Goal: Browse casually

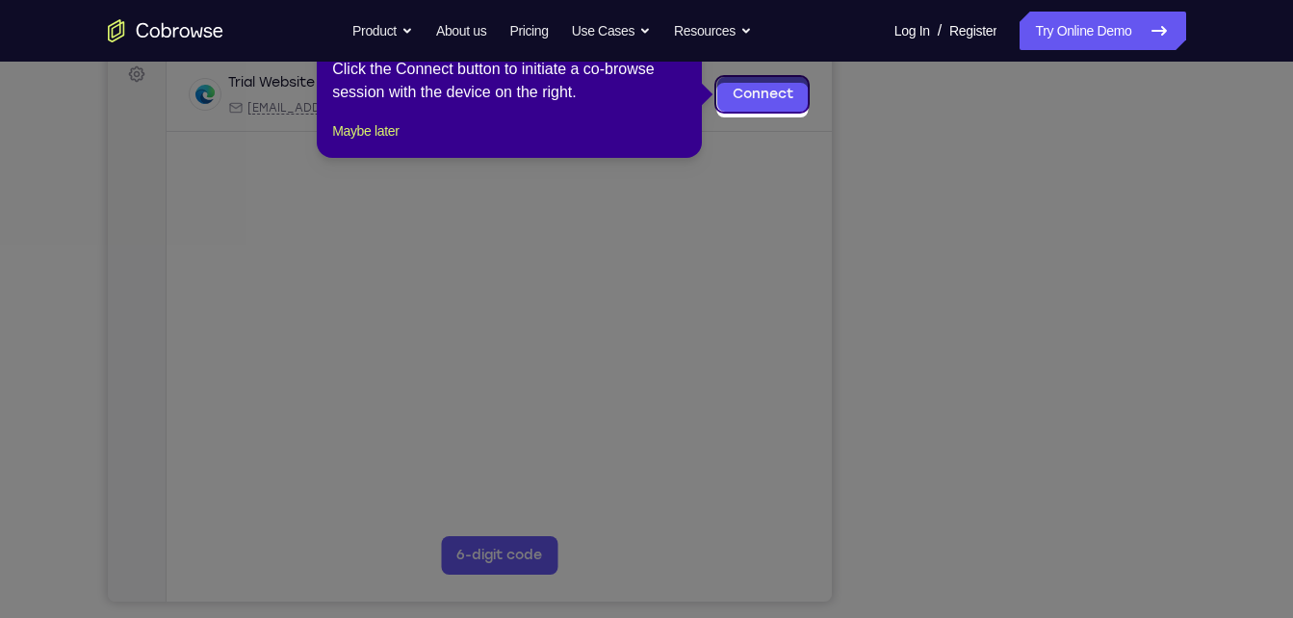
scroll to position [287, 0]
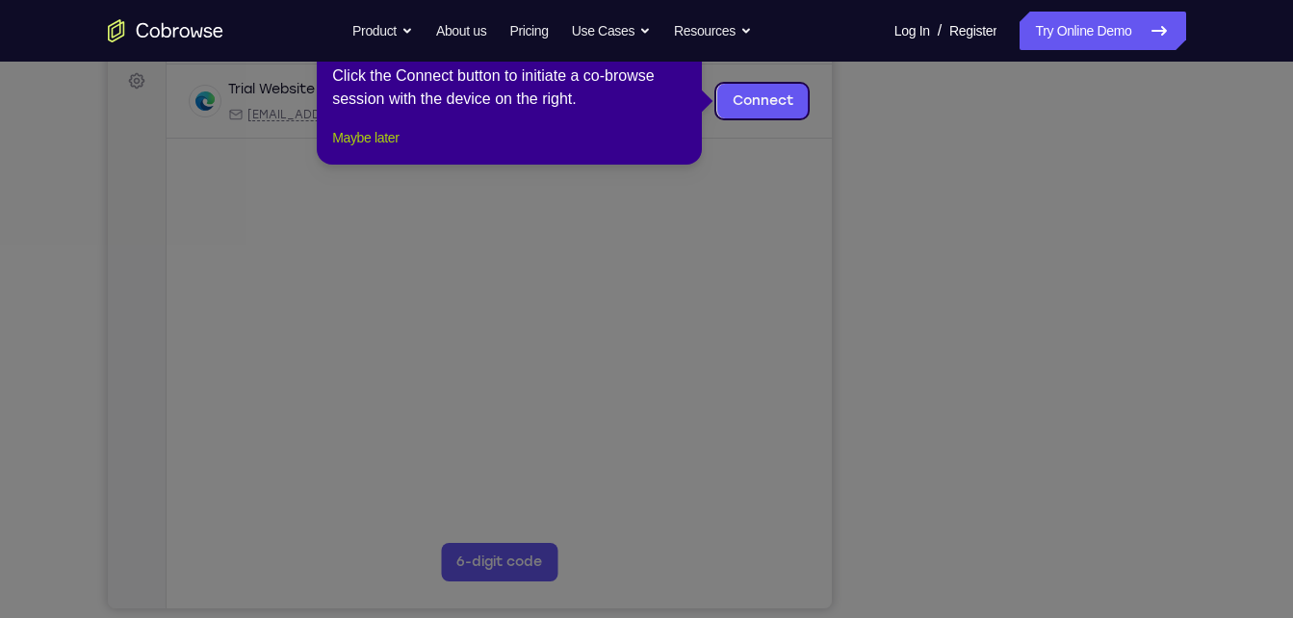
click at [360, 149] on button "Maybe later" at bounding box center [365, 137] width 66 height 23
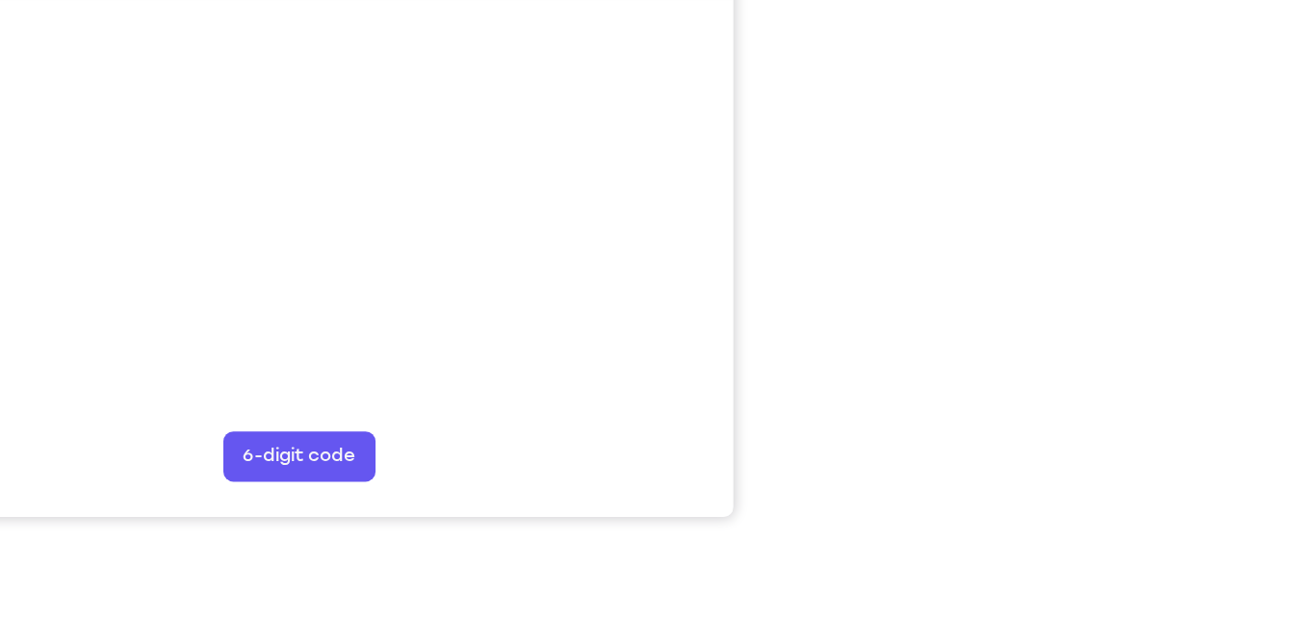
scroll to position [354, 0]
